Goal: Find specific page/section: Find specific page/section

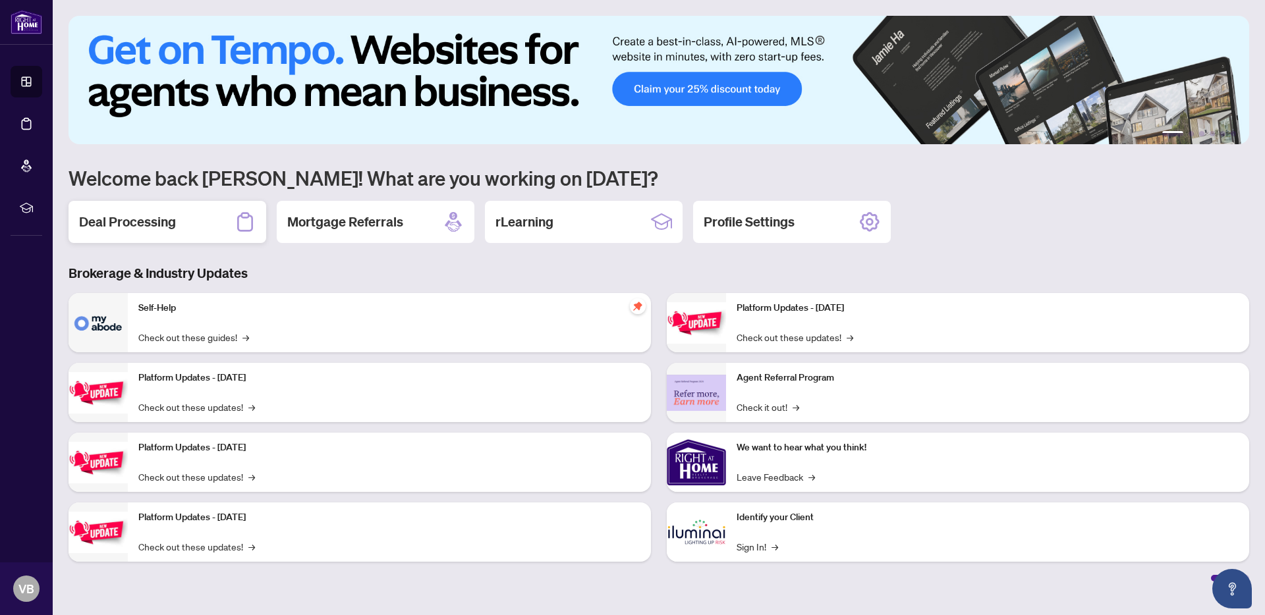
click at [184, 229] on div "Deal Processing" at bounding box center [168, 222] width 198 height 42
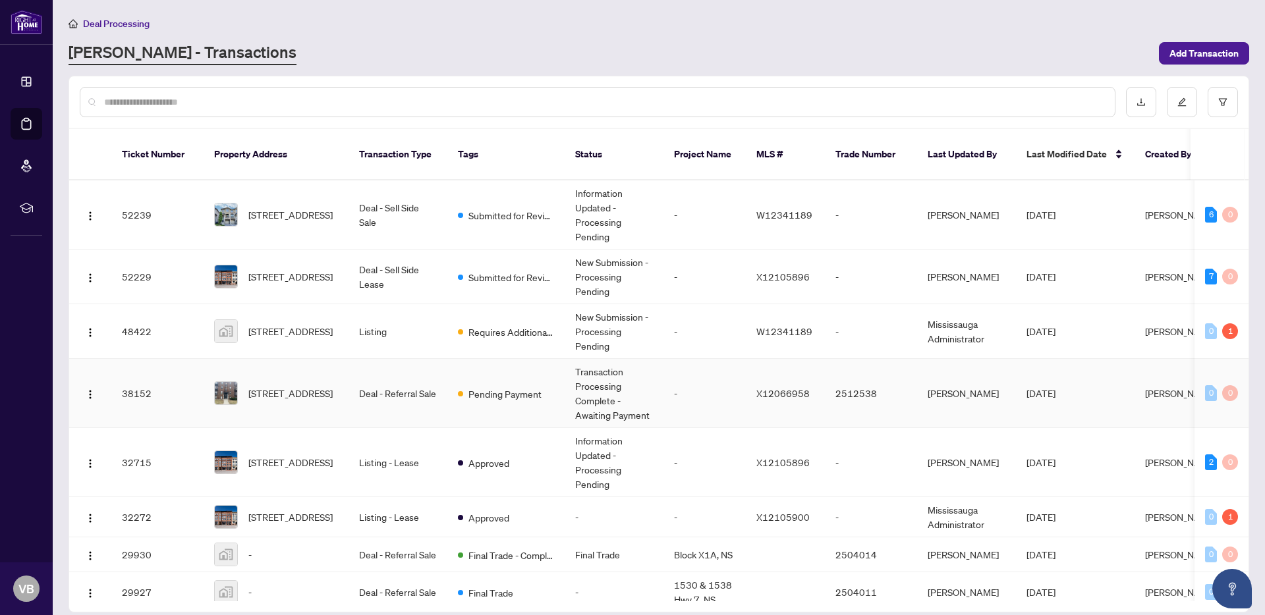
click at [383, 381] on td "Deal - Referral Sale" at bounding box center [397, 393] width 99 height 69
